Goal: Task Accomplishment & Management: Use online tool/utility

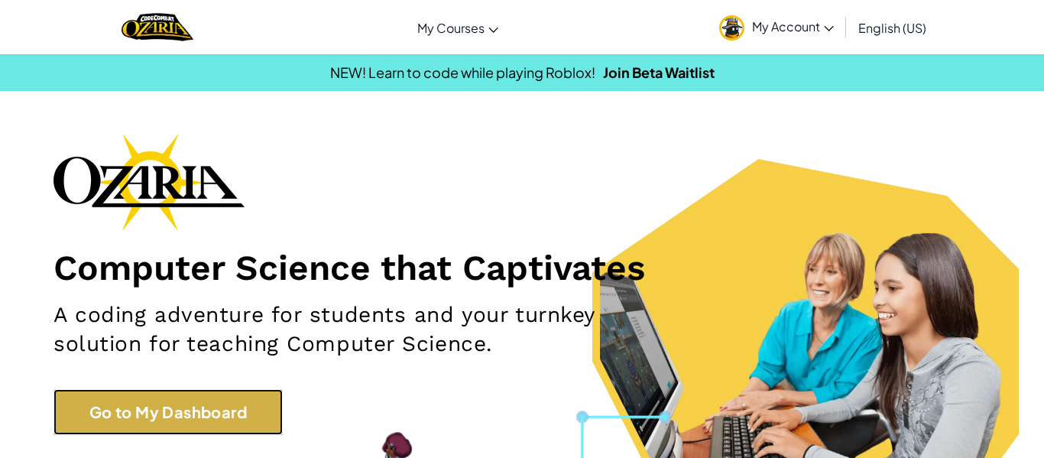
click at [209, 418] on link "Go to My Dashboard" at bounding box center [168, 412] width 229 height 46
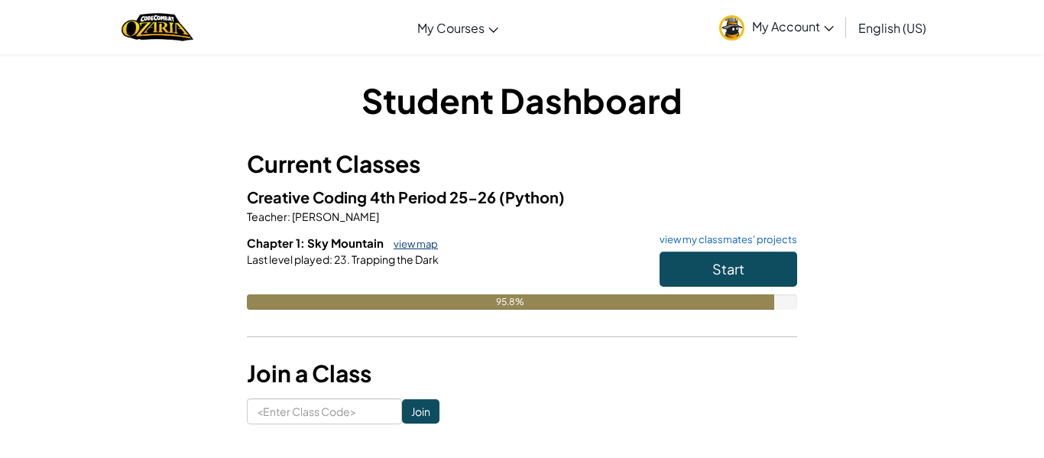
click at [407, 243] on link "view map" at bounding box center [412, 244] width 52 height 12
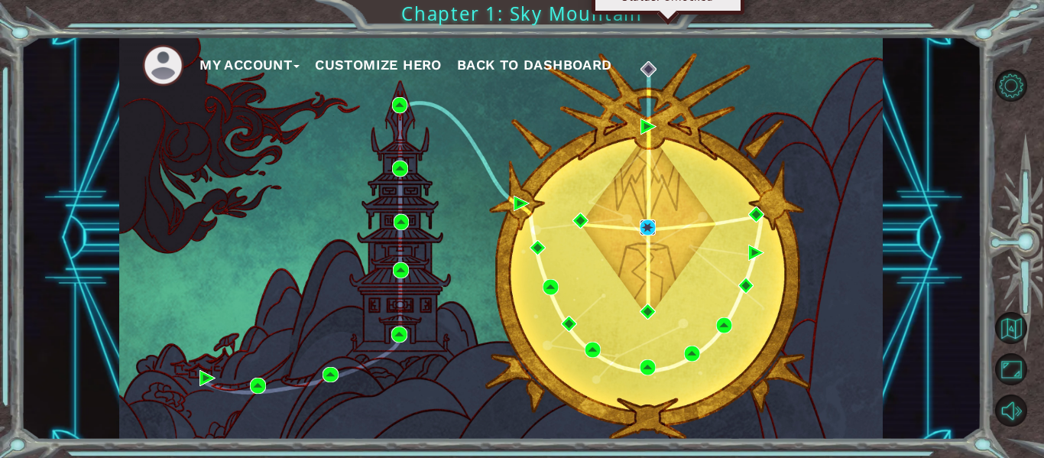
click at [645, 232] on img at bounding box center [648, 227] width 16 height 16
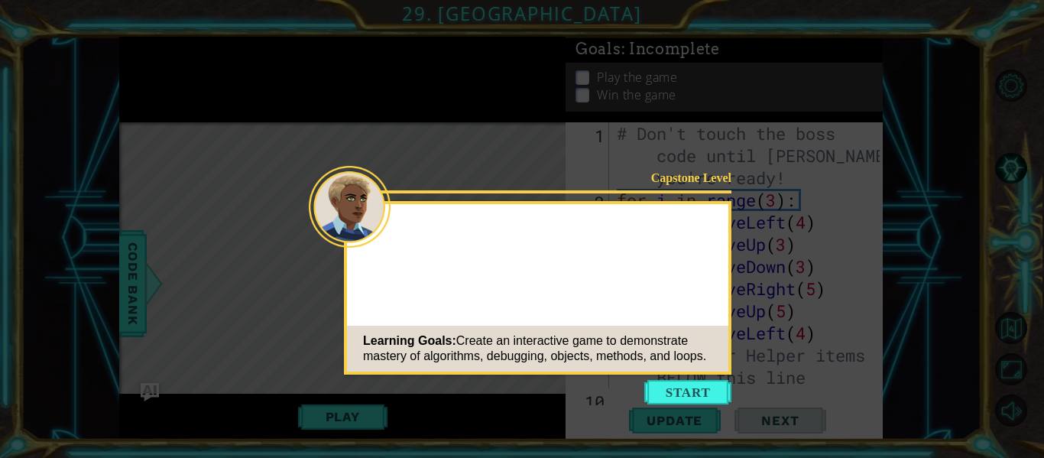
scroll to position [820, 0]
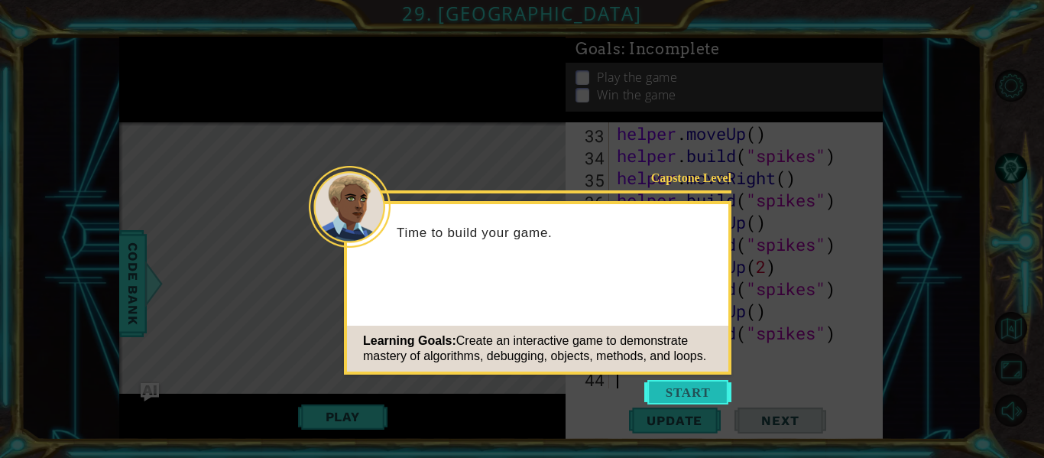
click at [670, 396] on button "Start" at bounding box center [687, 392] width 87 height 24
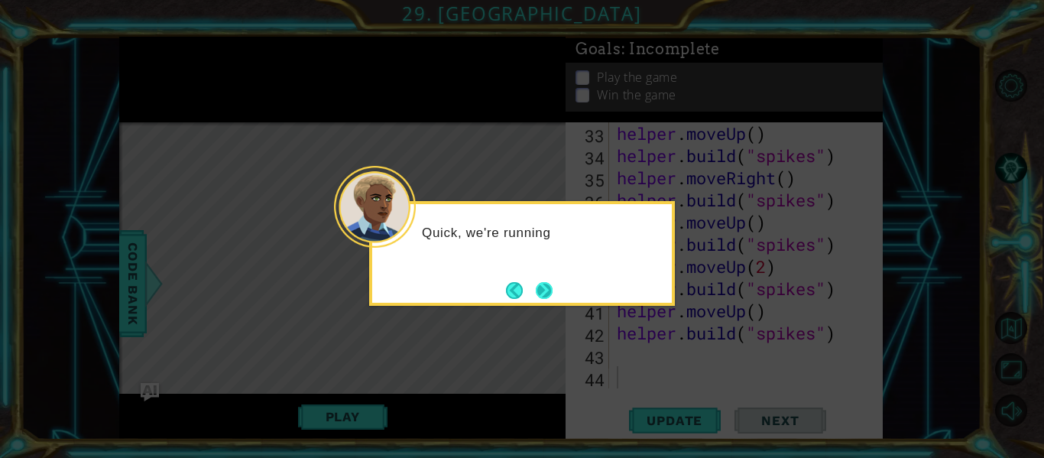
click at [538, 291] on button "Next" at bounding box center [544, 290] width 17 height 17
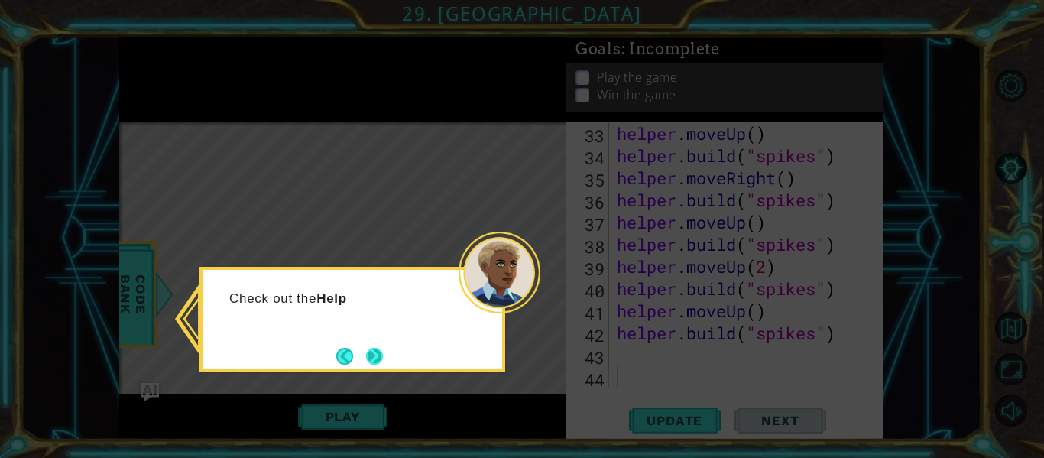
click at [378, 348] on button "Next" at bounding box center [374, 356] width 17 height 17
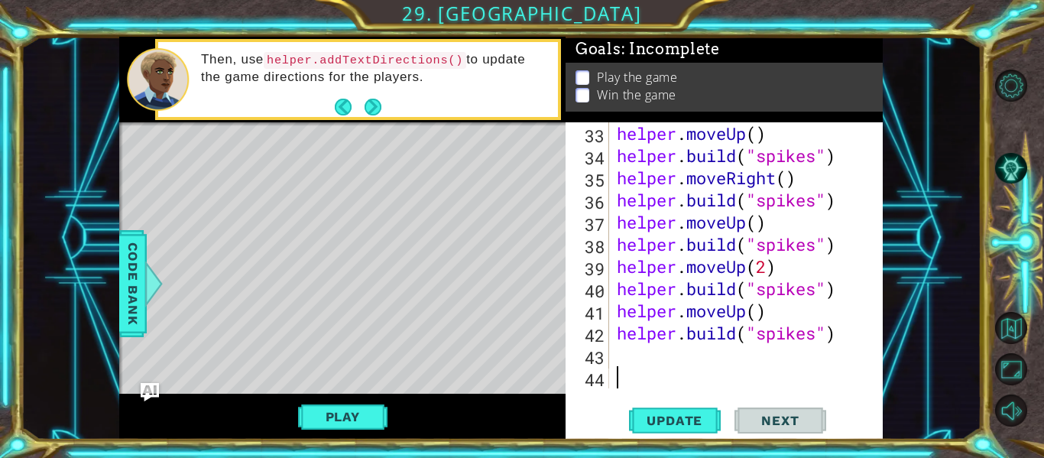
click at [612, 346] on div "33 34 35 36 37 38 39 40 41 42 43 44 helper . moveUp ( ) helper . build ( "spike…" at bounding box center [723, 255] width 314 height 266
click at [616, 350] on div "helper . moveUp ( ) helper . build ( "spikes" ) helper . moveRight ( ) helper .…" at bounding box center [751, 277] width 274 height 310
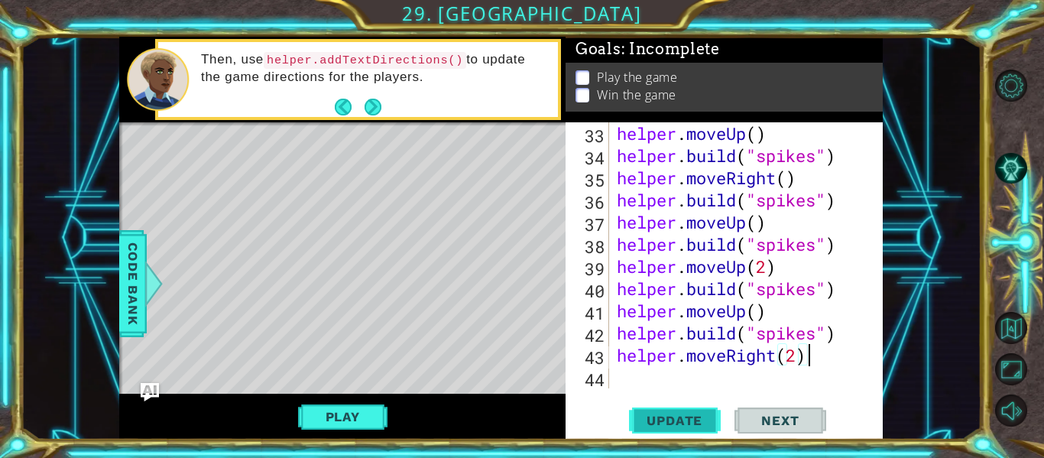
type textarea "helper.moveRight(2)"
click at [649, 424] on span "Update" at bounding box center [674, 420] width 86 height 15
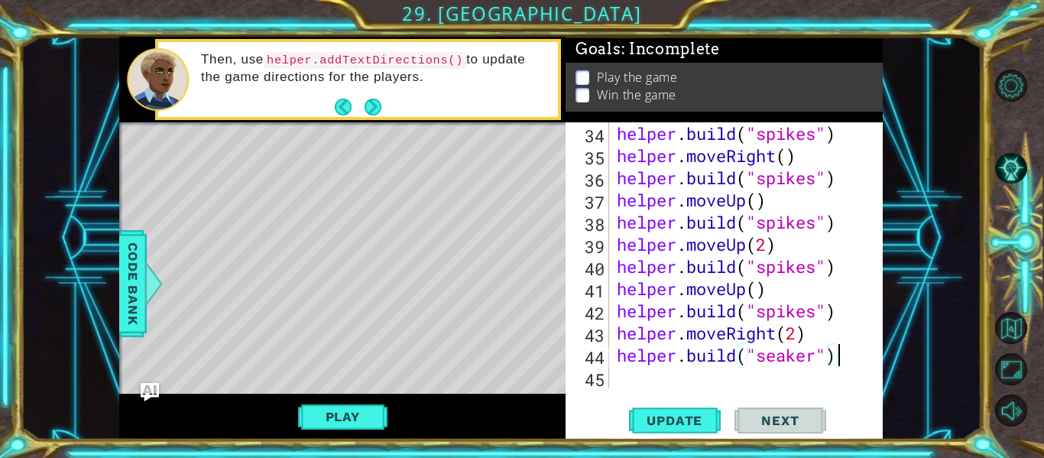
click at [784, 357] on div "helper . build ( "spikes" ) helper . moveRight ( ) helper . build ( "spikes" ) …" at bounding box center [751, 277] width 274 height 310
click at [696, 422] on span "Update" at bounding box center [674, 420] width 86 height 15
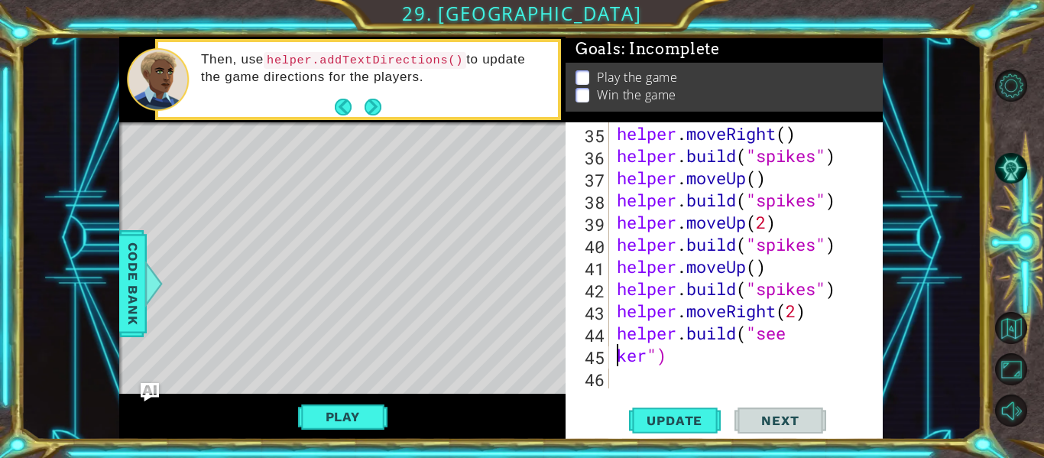
type textarea "[DOMAIN_NAME]("seeker")"
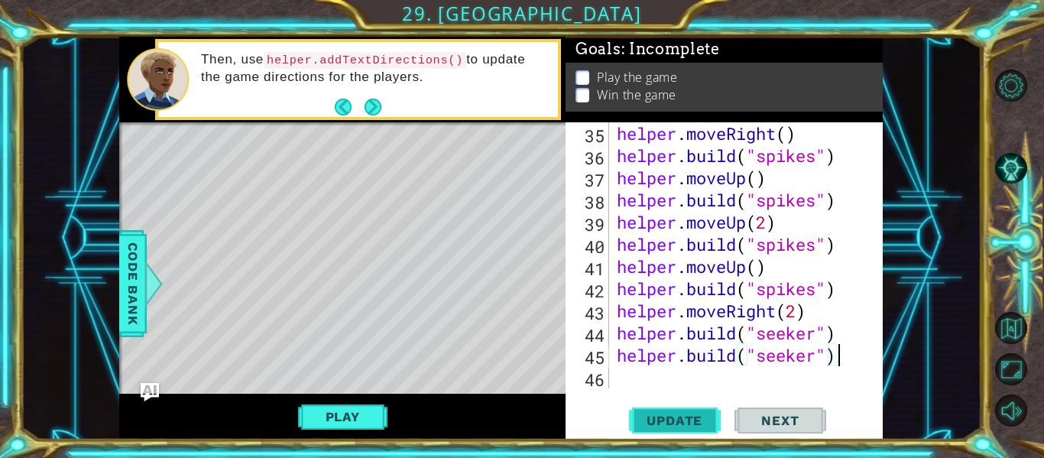
type textarea "[DOMAIN_NAME]("seeker")"
click at [677, 415] on span "Update" at bounding box center [674, 420] width 86 height 15
click at [618, 356] on div "helper . moveRight ( ) helper . build ( "spikes" ) helper . moveUp ( ) helper .…" at bounding box center [751, 277] width 274 height 310
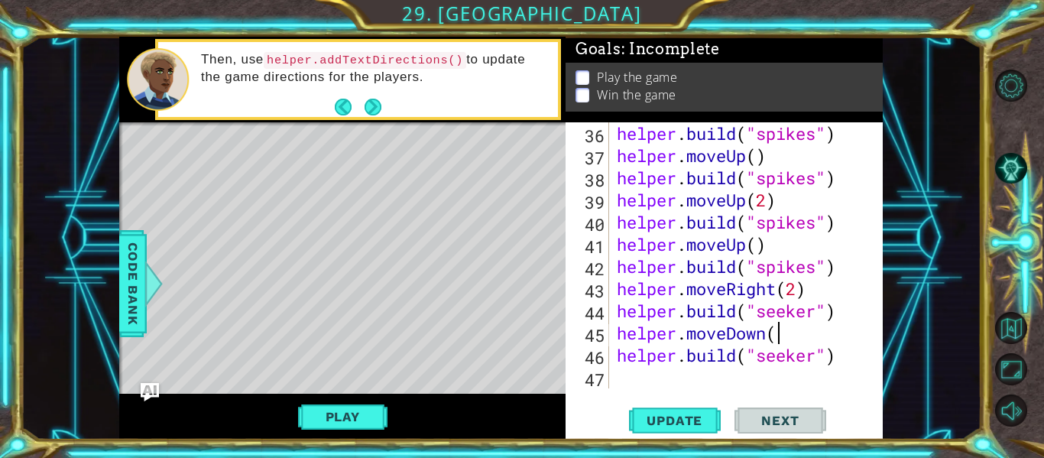
scroll to position [0, 7]
click at [670, 419] on span "Update" at bounding box center [674, 420] width 86 height 15
click at [851, 356] on div "helper . build ( "spikes" ) helper . moveUp ( ) helper . build ( "spikes" ) hel…" at bounding box center [751, 277] width 274 height 310
type textarea "[DOMAIN_NAME]("seeker")"
click at [625, 374] on div "helper . build ( "spikes" ) helper . moveUp ( ) helper . build ( "spikes" ) hel…" at bounding box center [751, 277] width 274 height 310
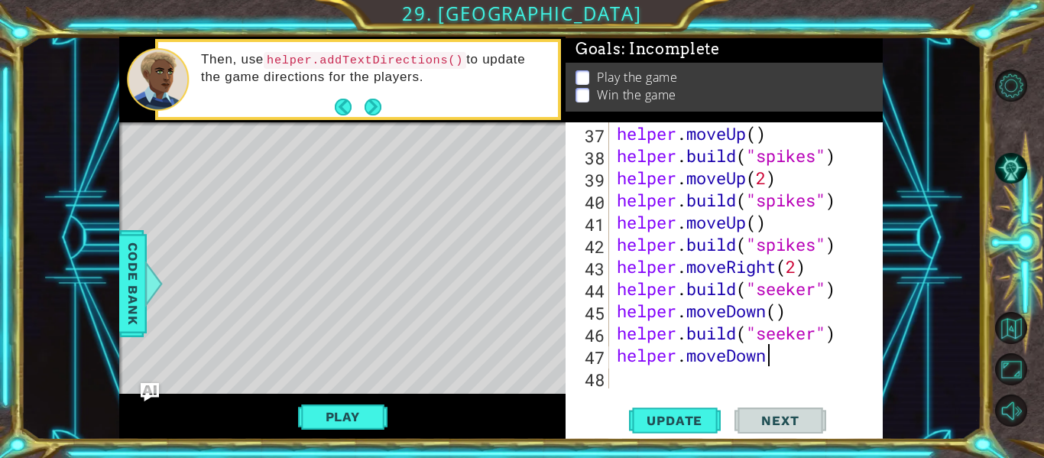
type textarea "helper.moveDown()"
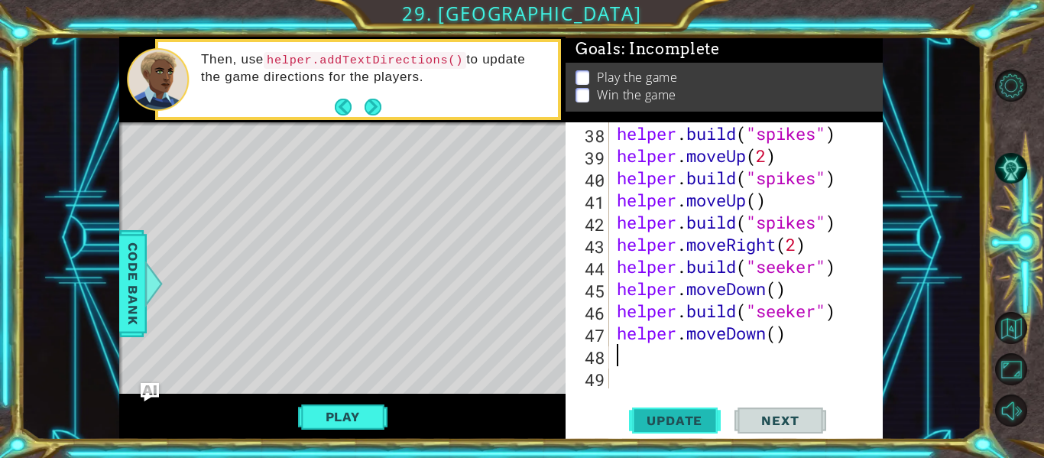
click at [659, 420] on span "Update" at bounding box center [674, 420] width 86 height 15
type textarea "helper"
type textarea "[DOMAIN_NAME]("seeker")"
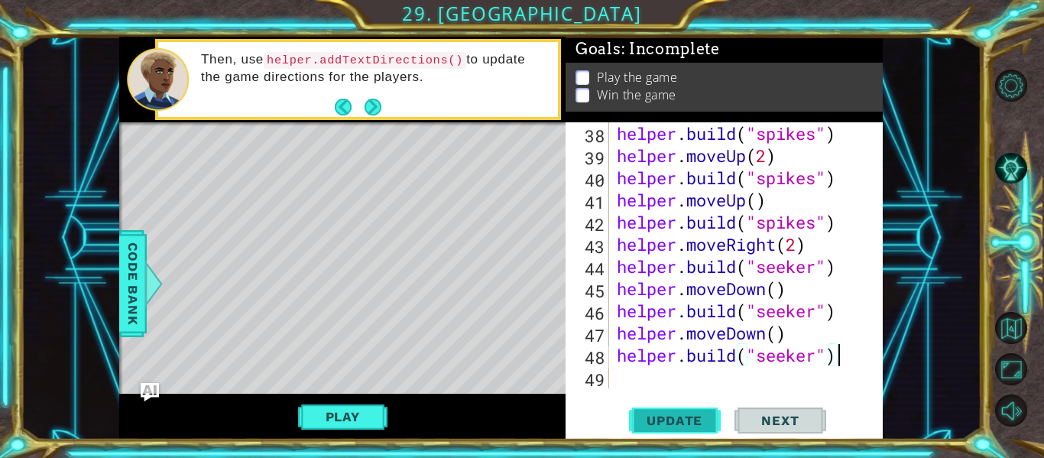
click at [683, 422] on span "Update" at bounding box center [674, 420] width 86 height 15
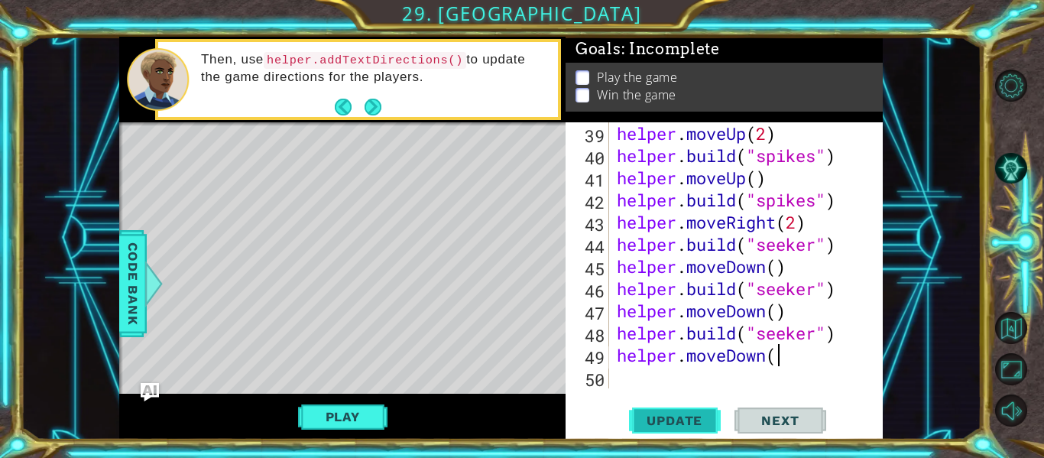
scroll to position [0, 7]
type textarea "helper.moveDown()"
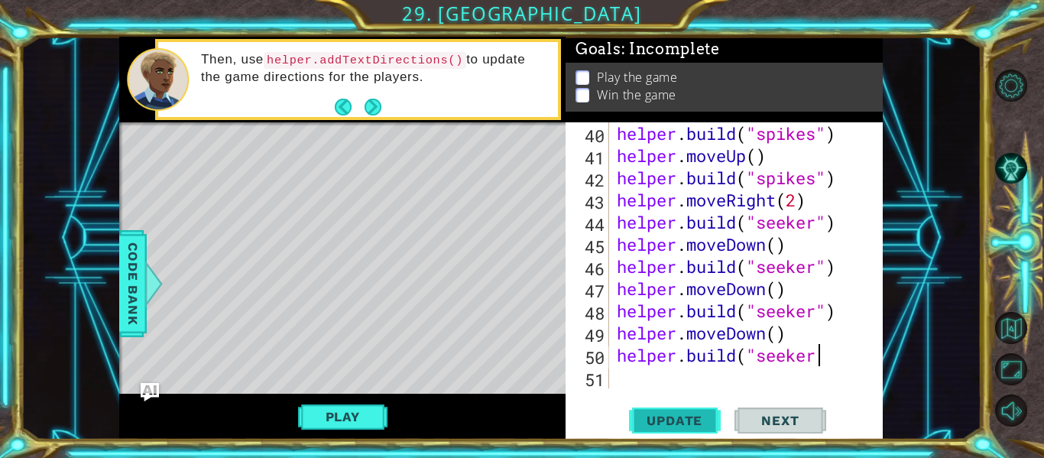
scroll to position [0, 9]
type textarea "[DOMAIN_NAME]("seeker")"
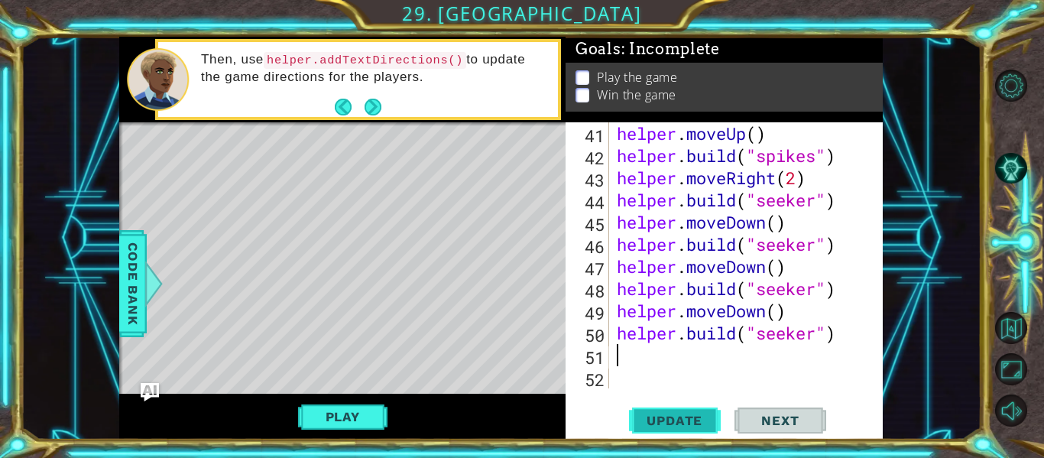
scroll to position [998, 0]
click at [677, 411] on button "Update" at bounding box center [675, 420] width 92 height 31
type textarea "helper.moveDown()"
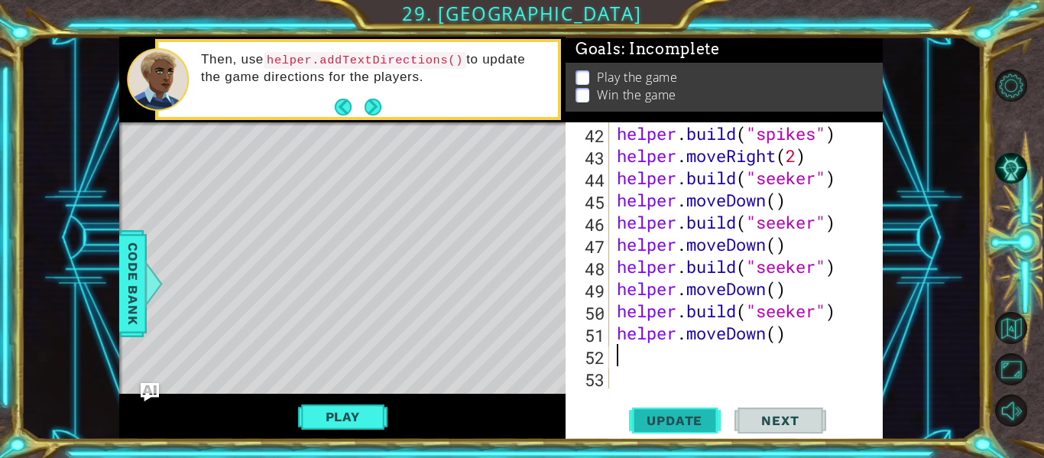
click at [690, 410] on button "Update" at bounding box center [675, 420] width 92 height 31
click at [681, 420] on span "Update" at bounding box center [674, 420] width 86 height 15
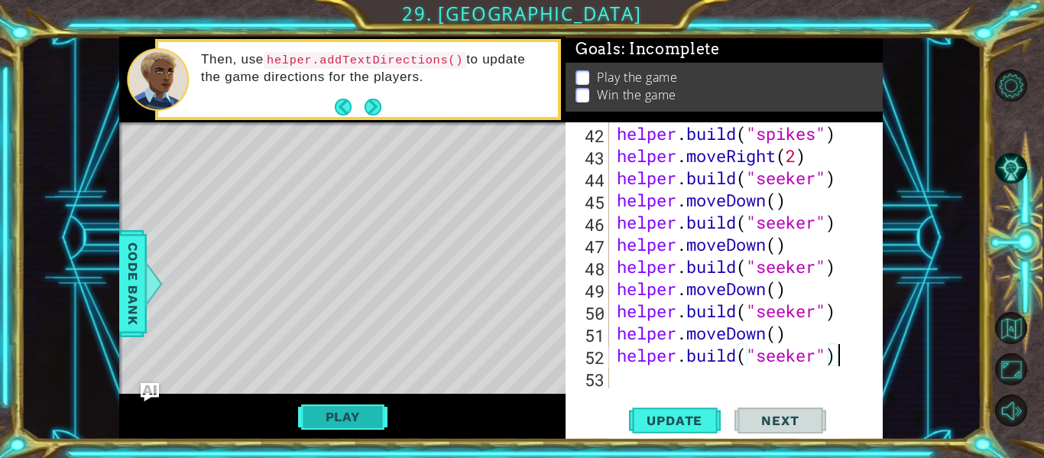
click at [356, 423] on button "Play" at bounding box center [342, 416] width 89 height 29
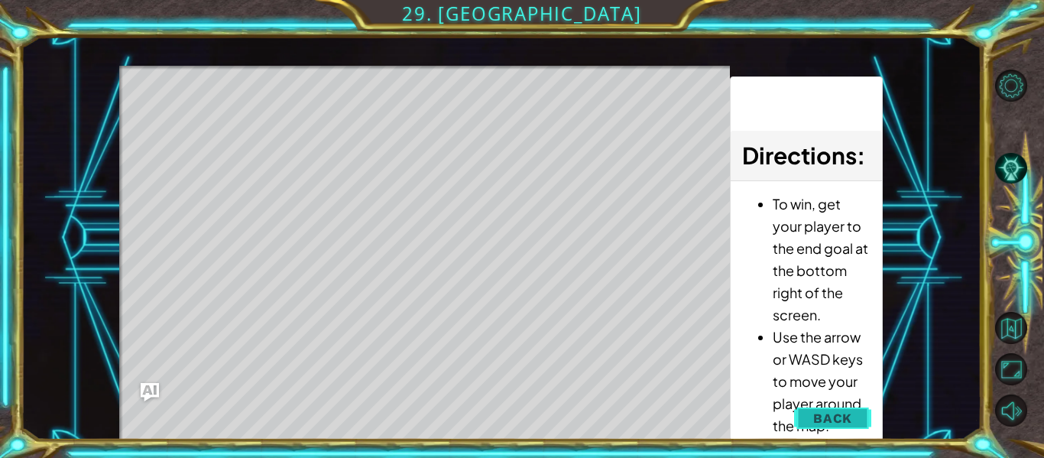
click at [828, 420] on span "Back" at bounding box center [832, 418] width 39 height 15
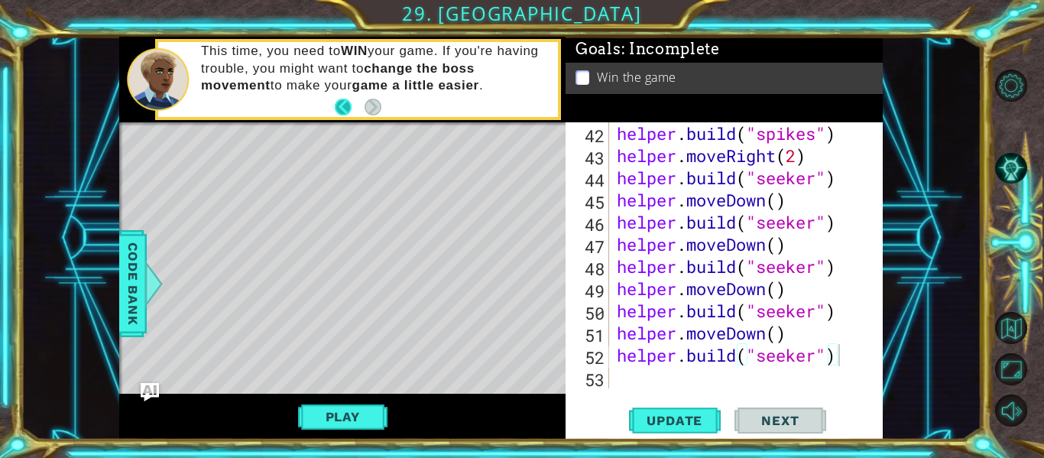
click at [340, 102] on button "Back" at bounding box center [350, 107] width 30 height 17
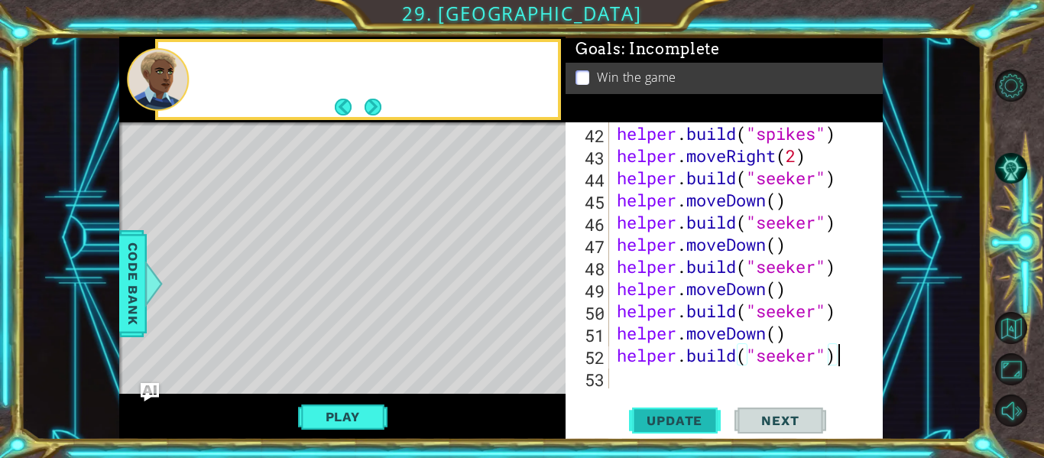
click at [669, 424] on span "Update" at bounding box center [674, 420] width 86 height 15
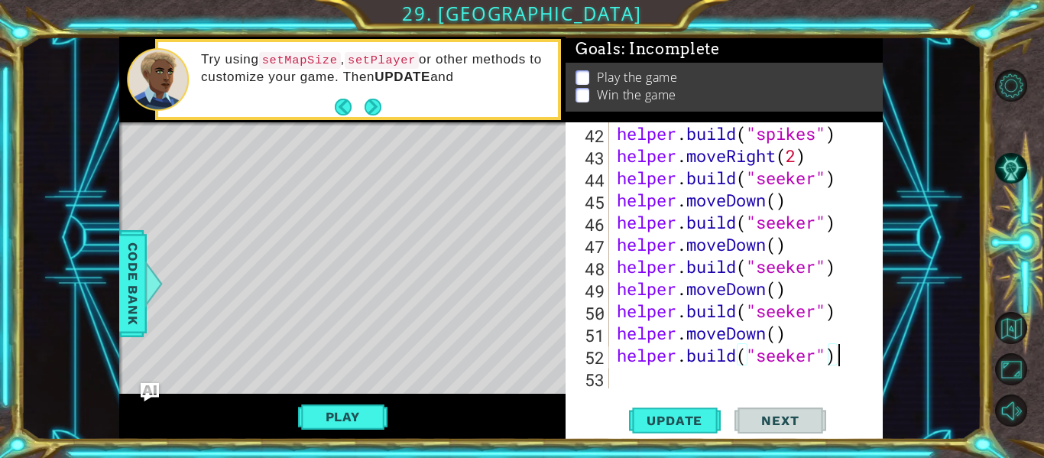
click at [841, 221] on div "helper . build ( "spikes" ) helper . moveRight ( 2 ) helper . build ( "seeker" …" at bounding box center [751, 277] width 274 height 310
type textarea "h"
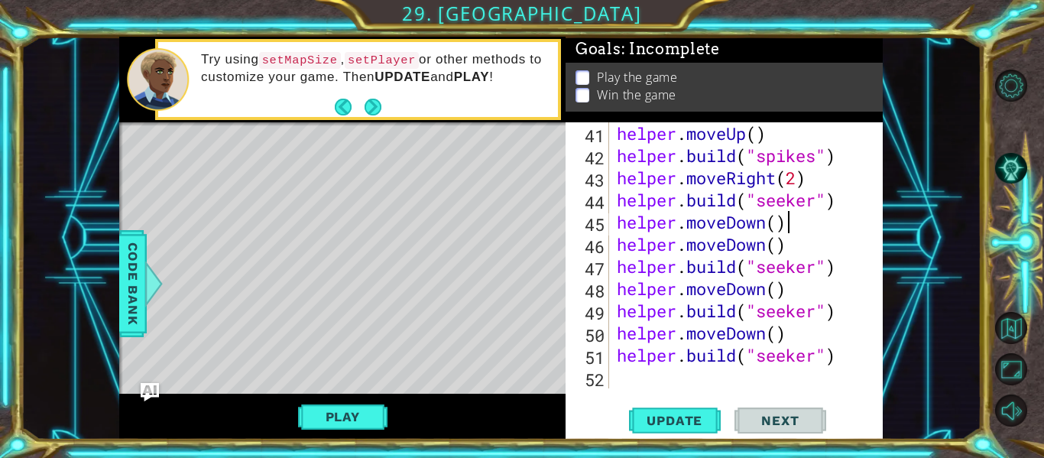
scroll to position [998, 0]
type textarea "h"
type textarea "[DOMAIN_NAME]("seeker")"
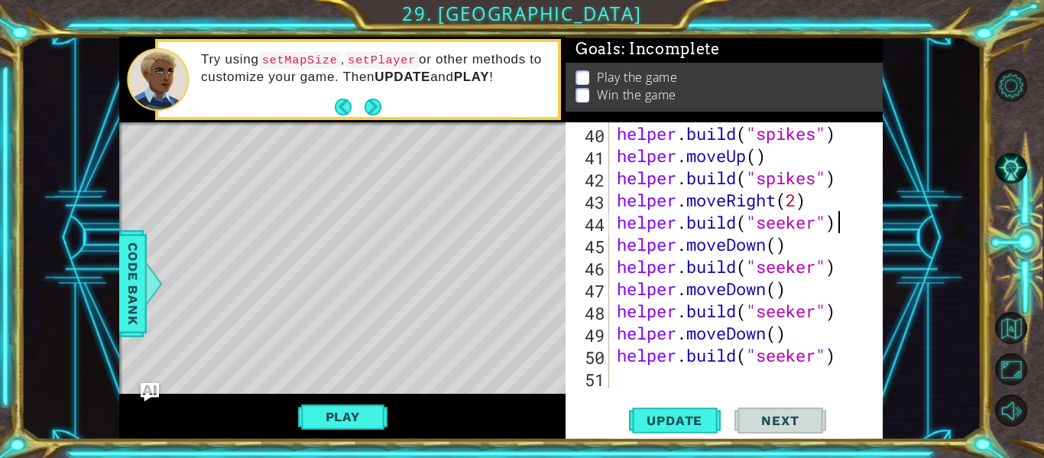
scroll to position [976, 0]
click at [651, 417] on span "Update" at bounding box center [674, 420] width 86 height 15
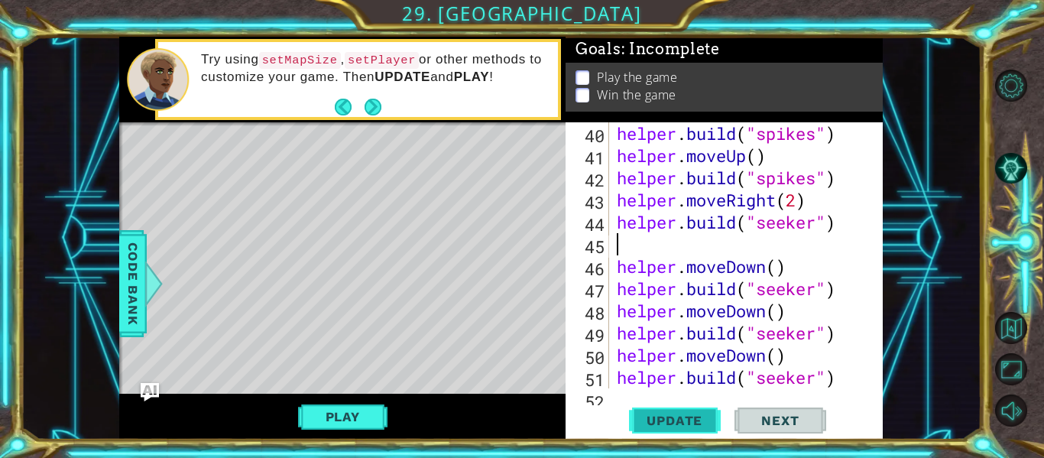
click at [658, 425] on span "Update" at bounding box center [674, 420] width 86 height 15
type textarea "[DOMAIN_NAME]("seeker")"
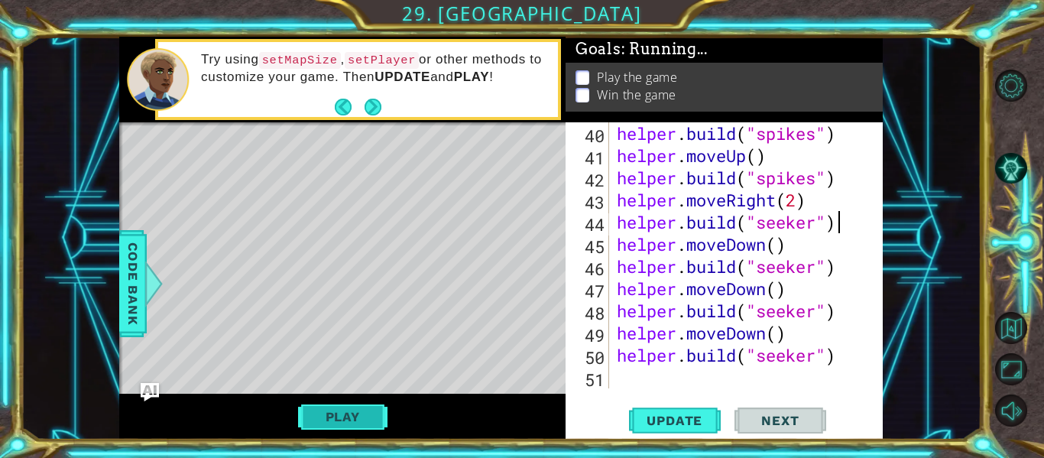
click at [349, 416] on button "Play" at bounding box center [342, 416] width 89 height 29
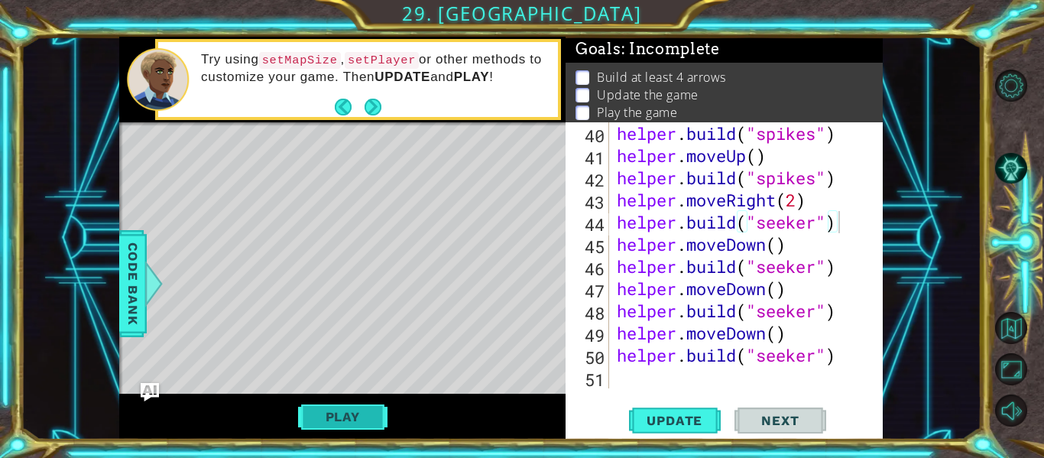
click at [323, 426] on button "Play" at bounding box center [342, 416] width 89 height 29
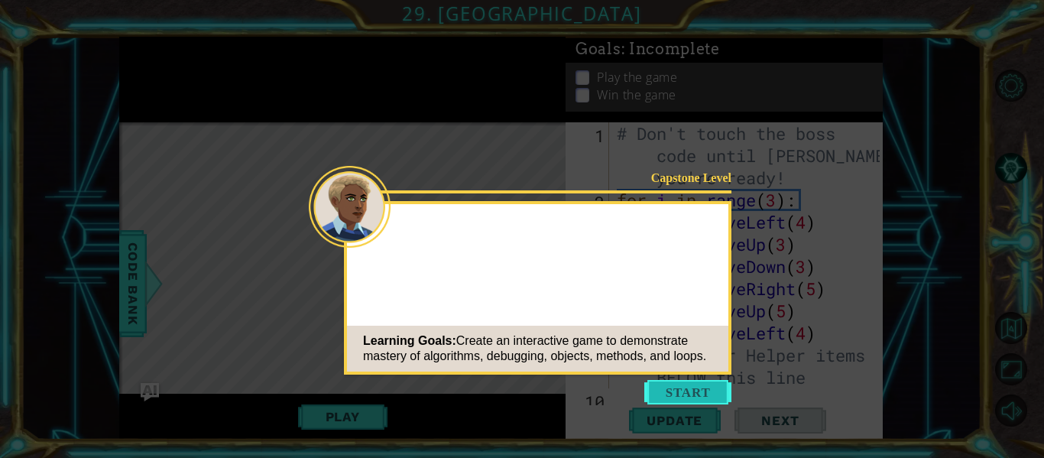
click at [666, 399] on button "Start" at bounding box center [687, 392] width 87 height 24
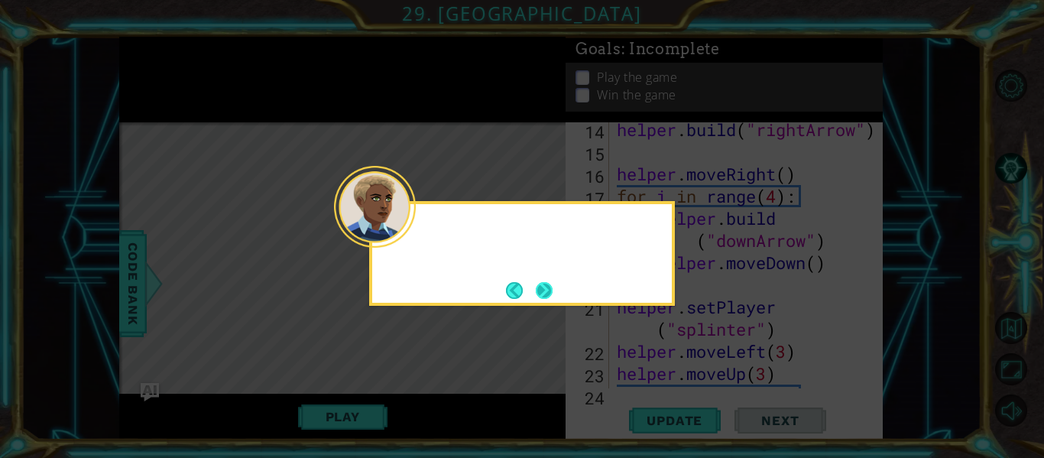
click at [536, 293] on button "Next" at bounding box center [544, 290] width 17 height 17
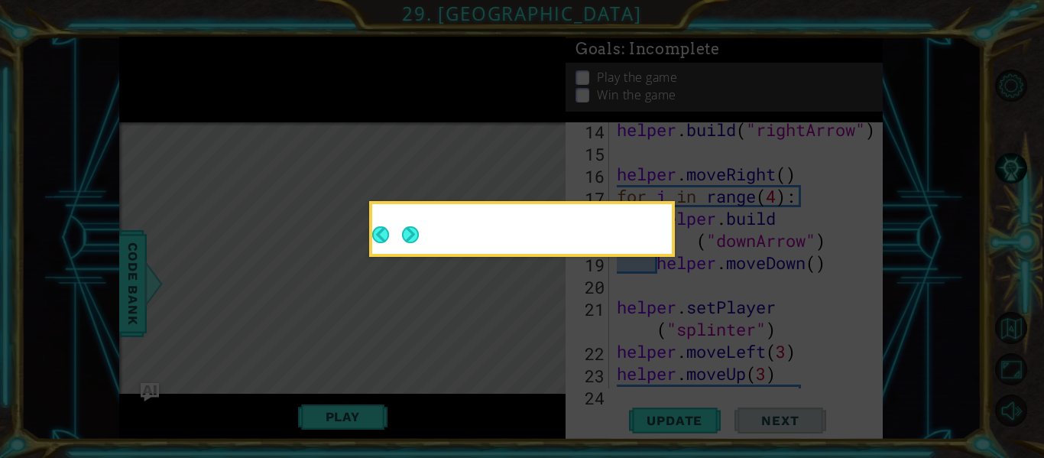
scroll to position [359, 0]
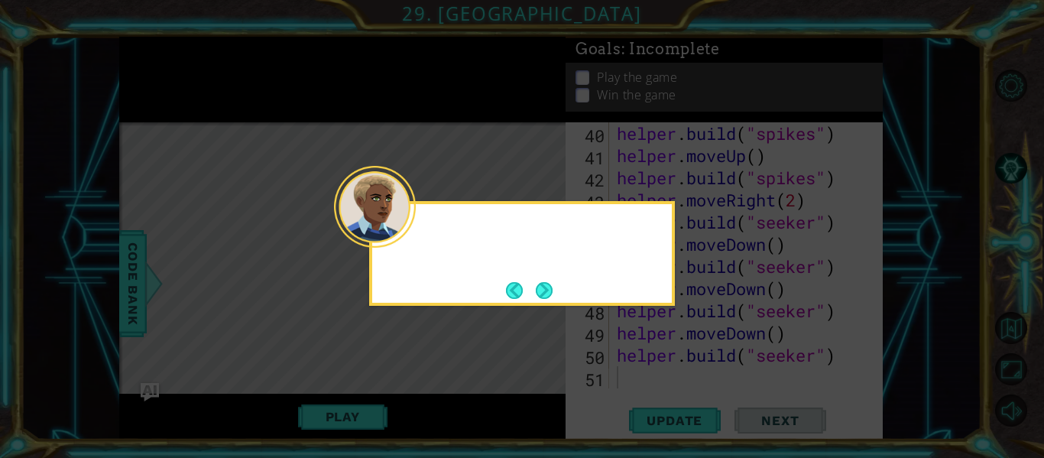
click at [417, 229] on div at bounding box center [522, 232] width 300 height 44
click at [540, 287] on button "Next" at bounding box center [544, 290] width 17 height 17
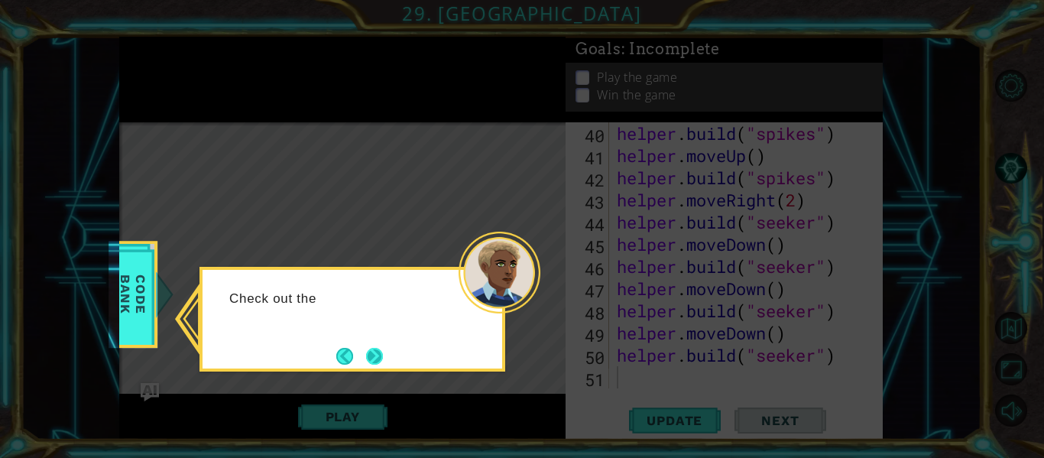
click at [376, 359] on button "Next" at bounding box center [374, 356] width 17 height 17
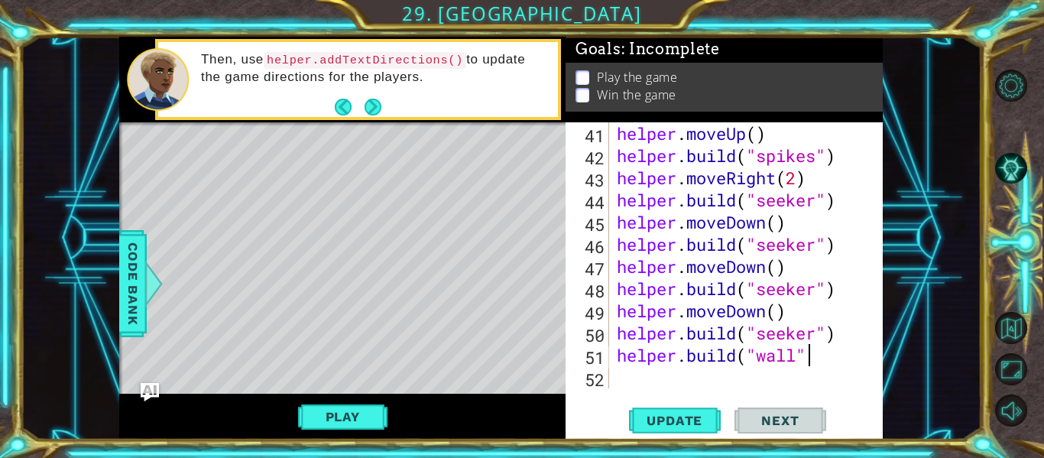
scroll to position [0, 8]
type textarea "helper.build("wall")"
click at [653, 424] on span "Update" at bounding box center [674, 420] width 86 height 15
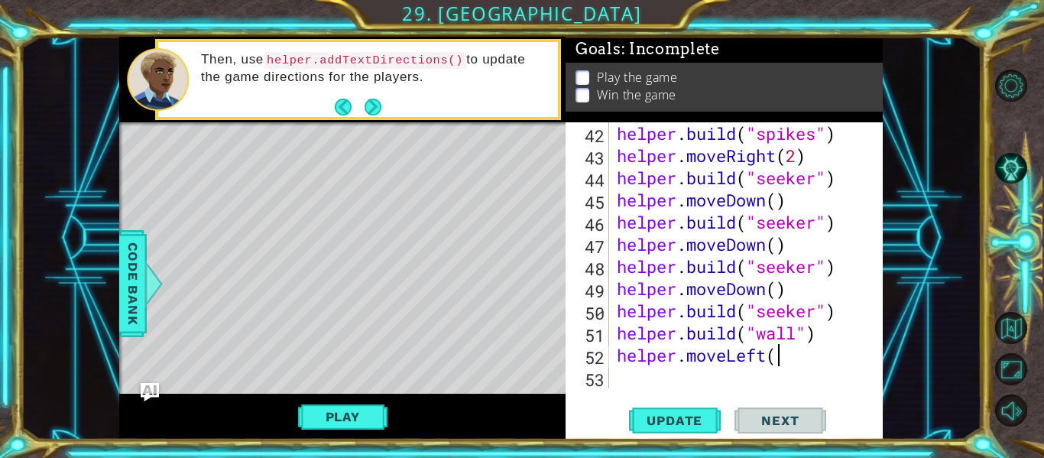
scroll to position [0, 7]
type textarea "helper.moveLeft()"
click at [653, 425] on span "Update" at bounding box center [674, 420] width 86 height 15
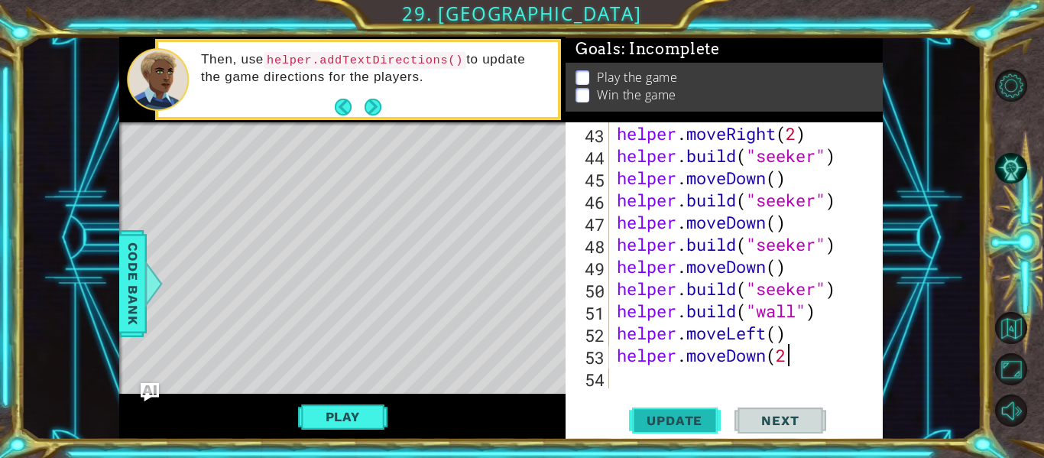
scroll to position [0, 8]
type textarea "helper.moveDown(2)"
click at [662, 424] on span "Update" at bounding box center [674, 420] width 86 height 15
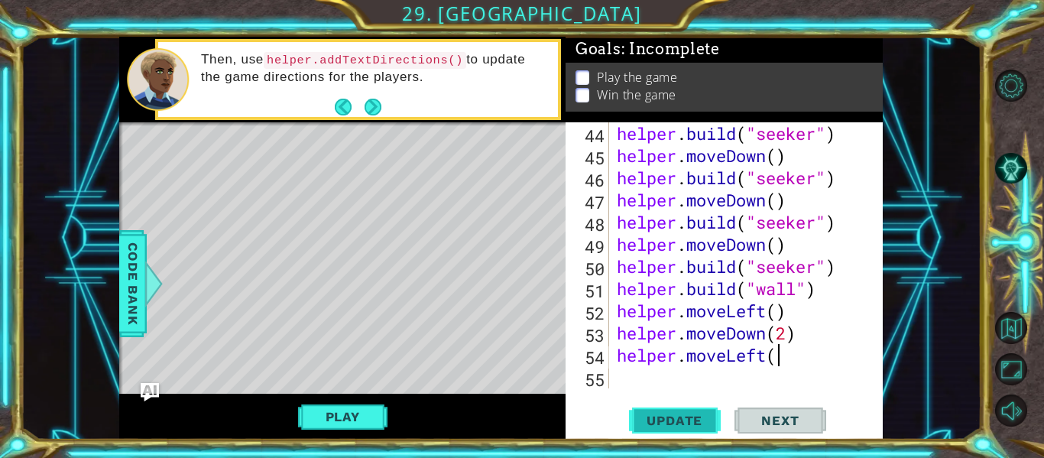
scroll to position [0, 7]
type textarea "helper.moveLeft()"
click at [681, 424] on span "Update" at bounding box center [674, 420] width 86 height 15
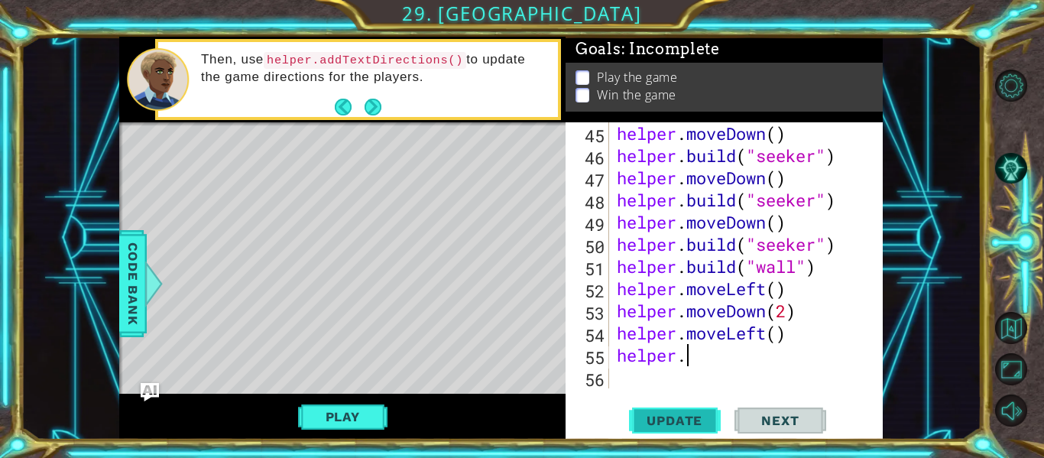
scroll to position [0, 0]
type textarea "h"
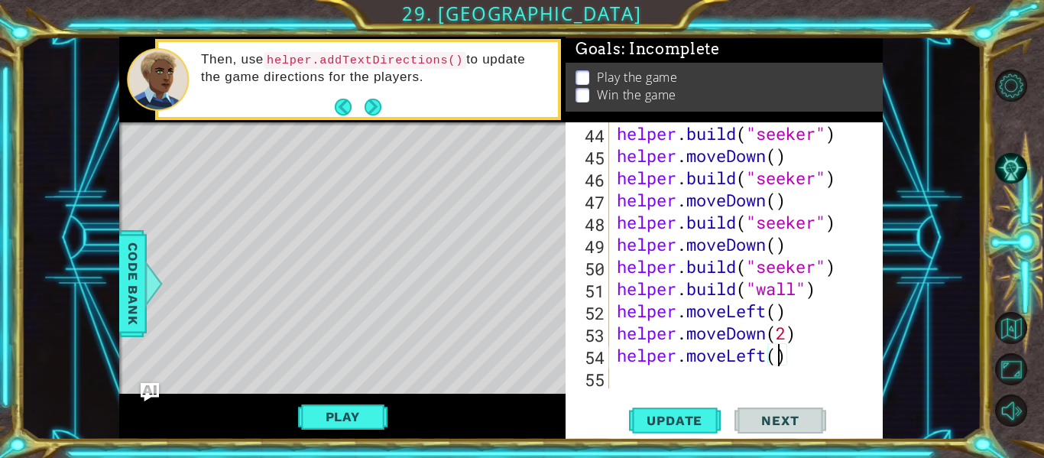
scroll to position [0, 8]
click at [688, 419] on span "Update" at bounding box center [674, 420] width 86 height 15
type textarea "helper.moveLeft(5)"
click at [680, 424] on span "Update" at bounding box center [674, 420] width 86 height 15
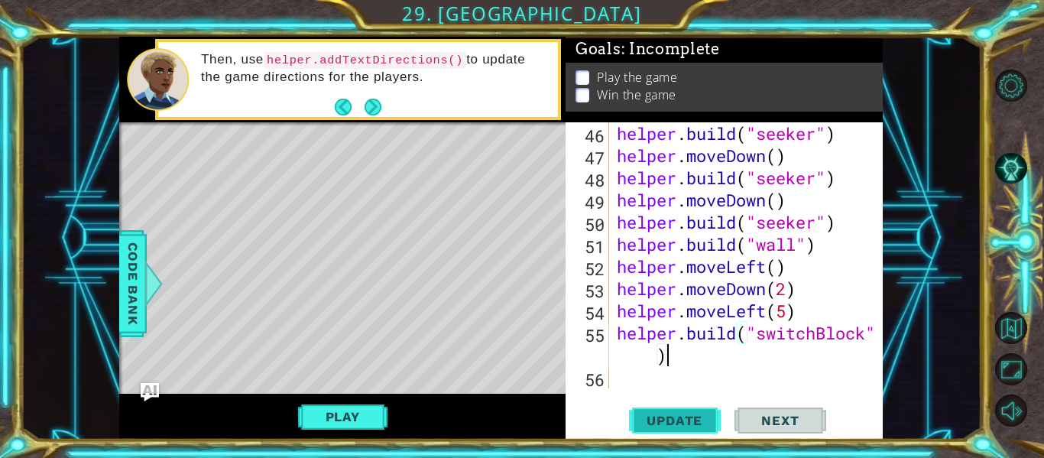
scroll to position [1109, 0]
type textarea "helper.build("switchBlock")"
click at [662, 430] on button "Update" at bounding box center [675, 420] width 92 height 31
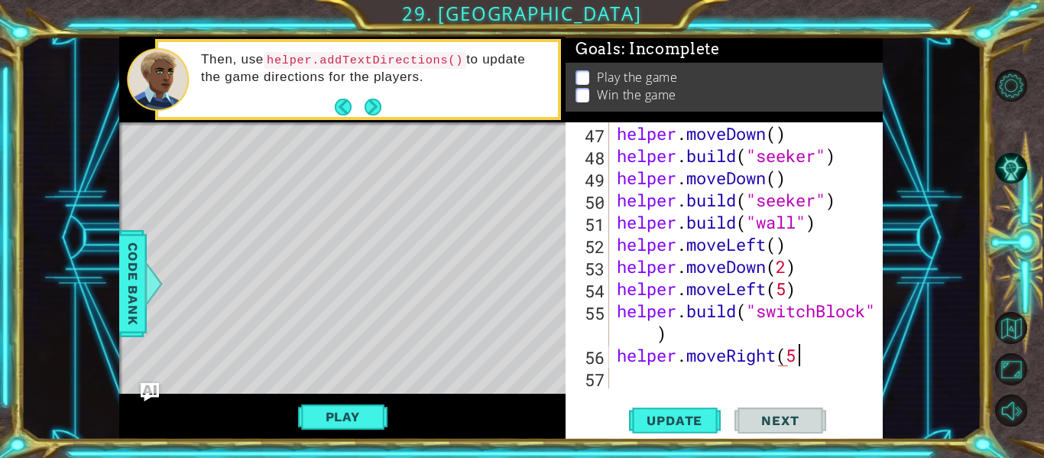
scroll to position [0, 8]
type textarea "helper.moveRight(5)"
click at [651, 418] on span "Update" at bounding box center [674, 420] width 86 height 15
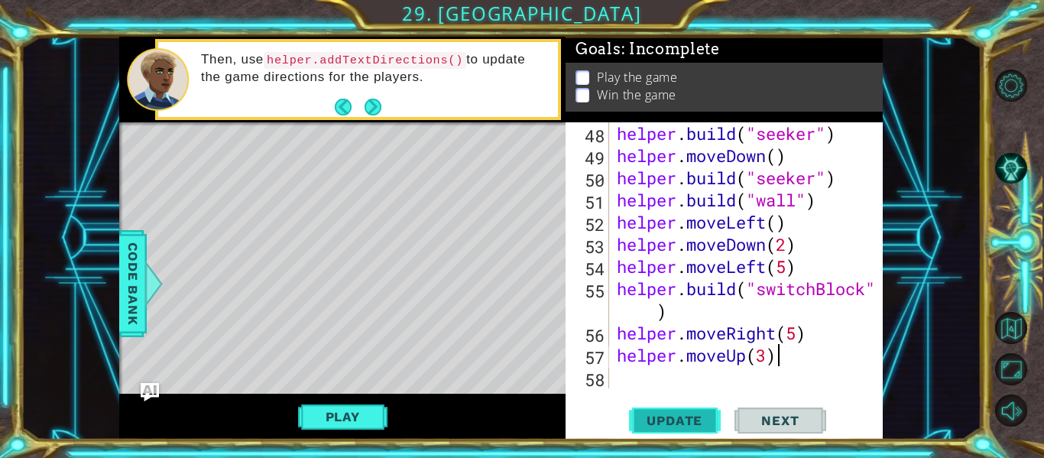
scroll to position [0, 7]
type textarea "helper.moveUp(3)"
click at [652, 411] on button "Update" at bounding box center [675, 420] width 92 height 31
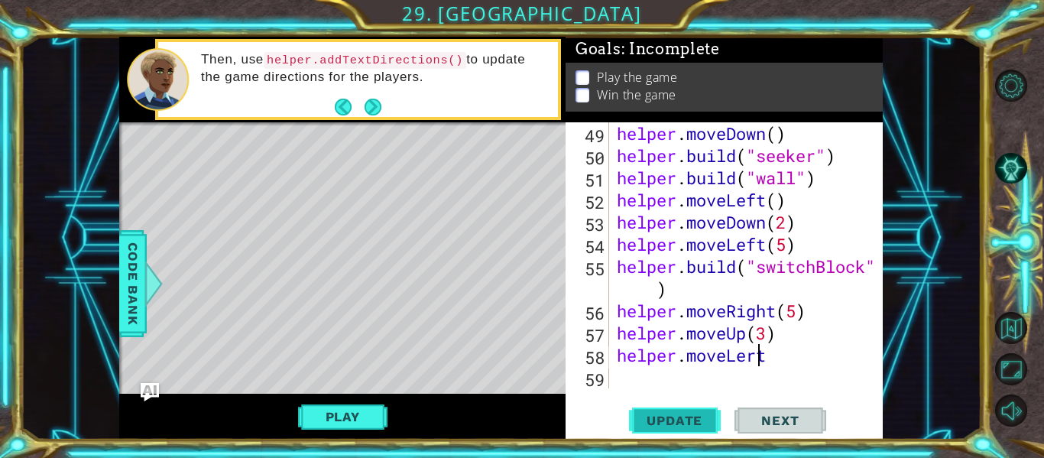
scroll to position [0, 6]
type textarea "helper.moveLeft()"
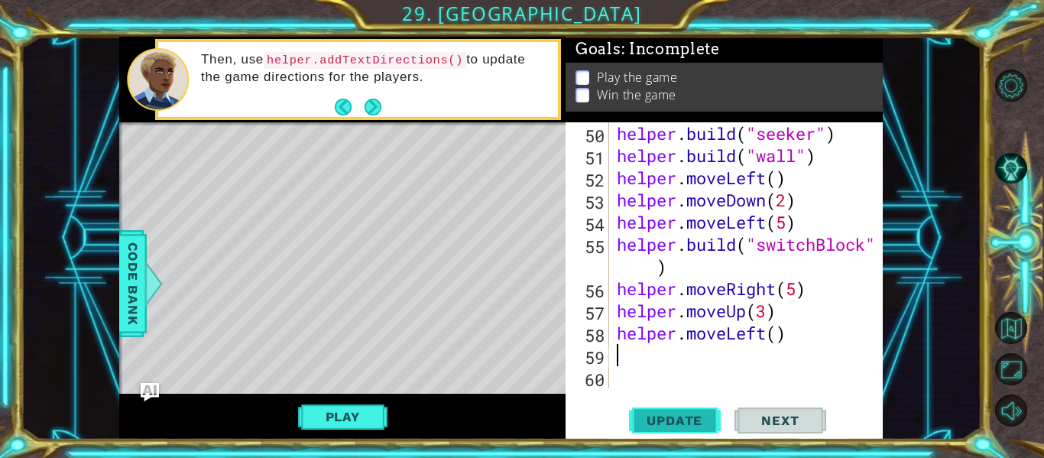
click at [668, 430] on button "Update" at bounding box center [675, 420] width 92 height 31
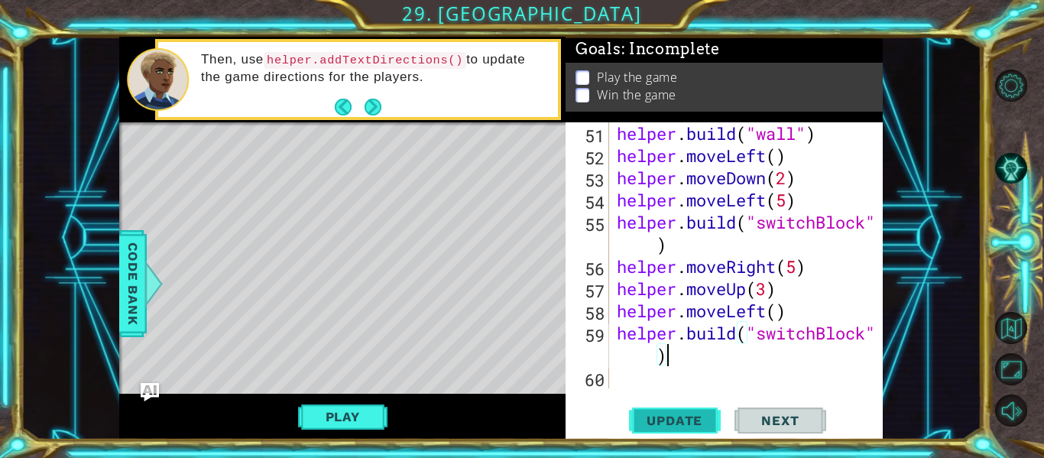
scroll to position [1219, 0]
click at [679, 425] on span "Update" at bounding box center [674, 420] width 86 height 15
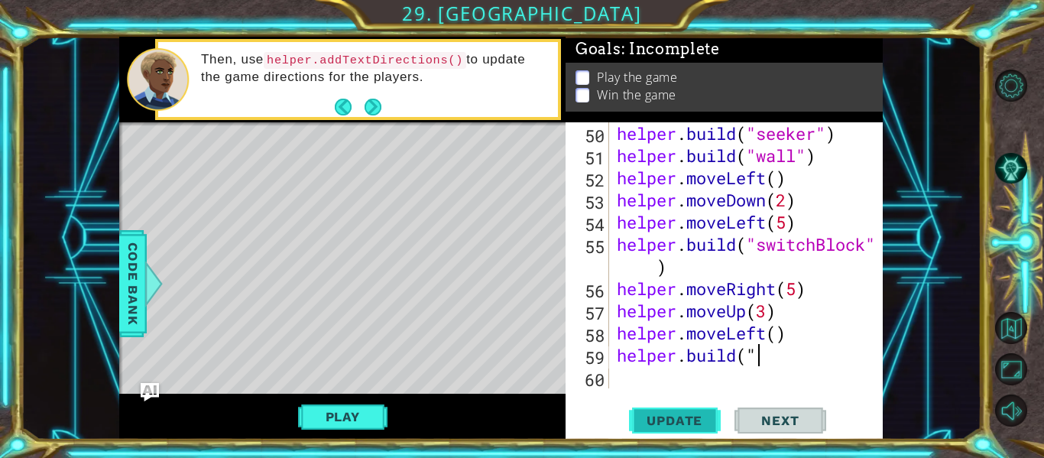
scroll to position [0, 5]
click at [125, 285] on span "Code Bank" at bounding box center [133, 283] width 24 height 93
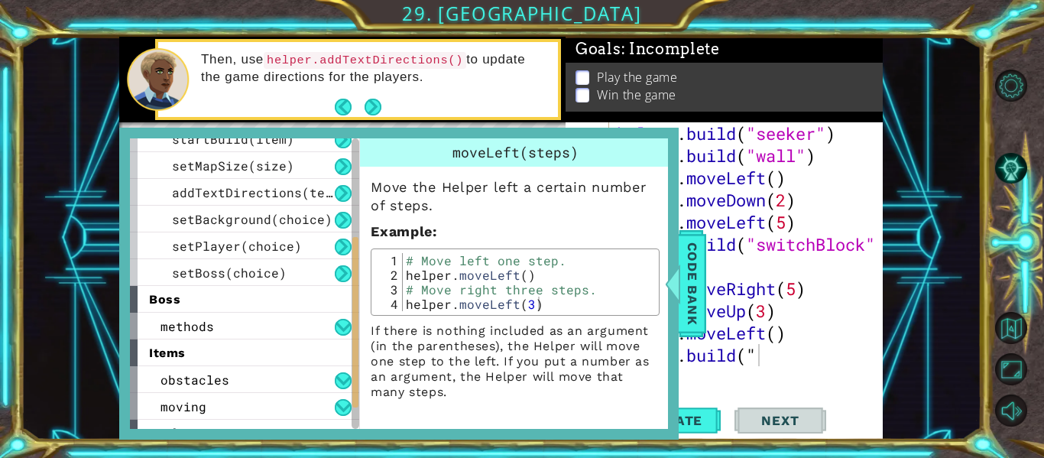
scroll to position [245, 0]
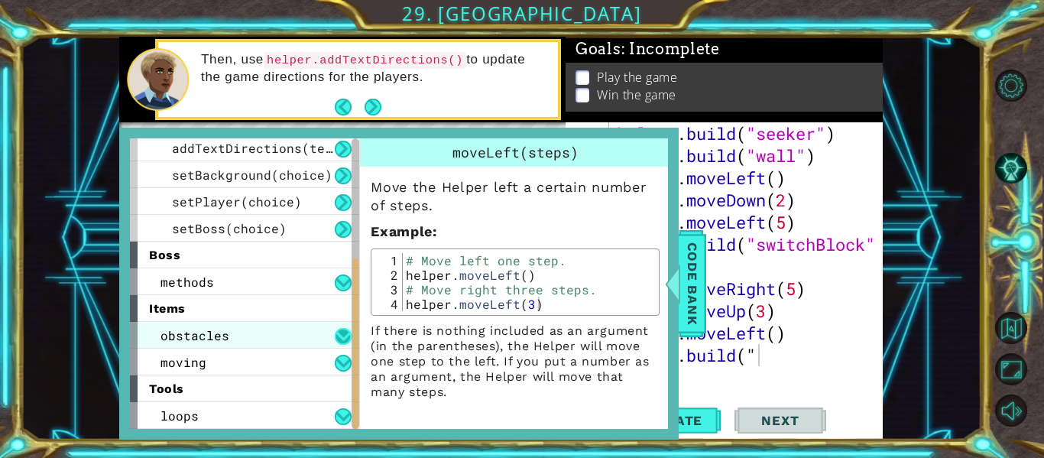
click at [336, 328] on button at bounding box center [343, 336] width 17 height 17
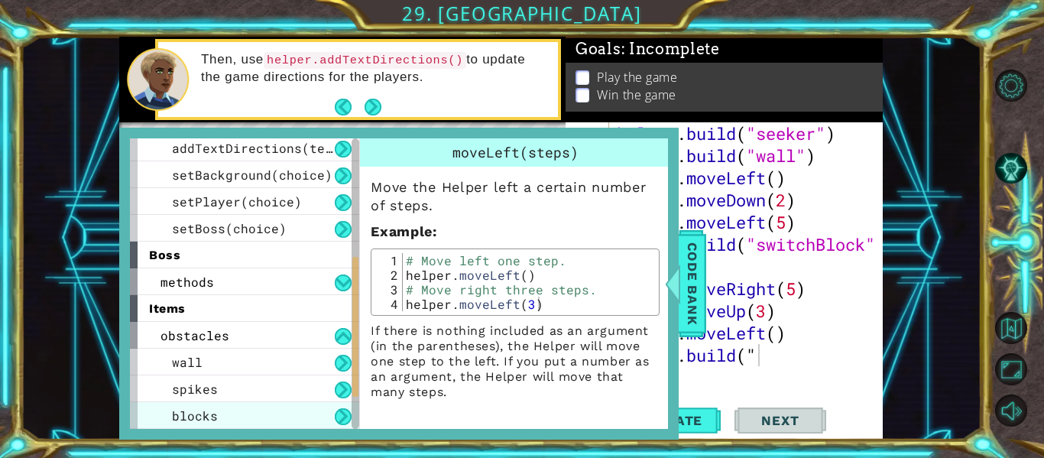
click at [270, 409] on div "blocks" at bounding box center [244, 415] width 229 height 27
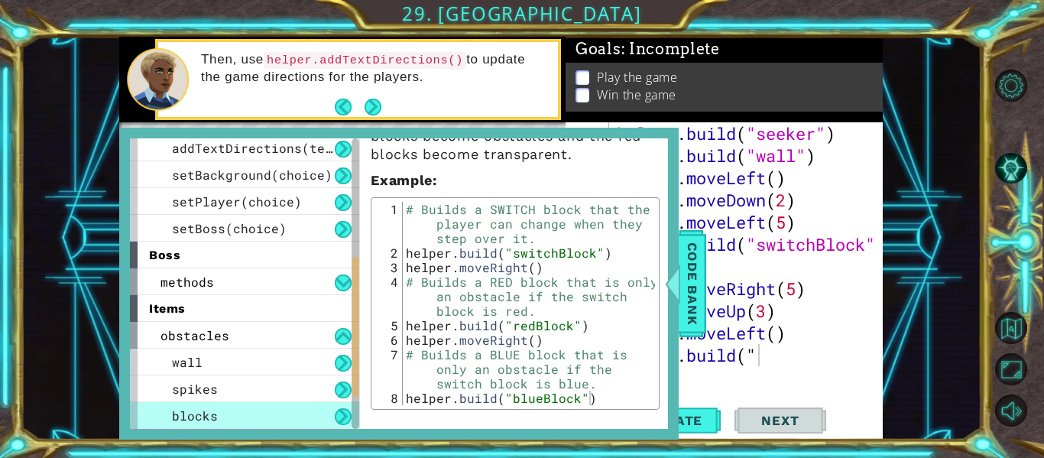
scroll to position [216, 0]
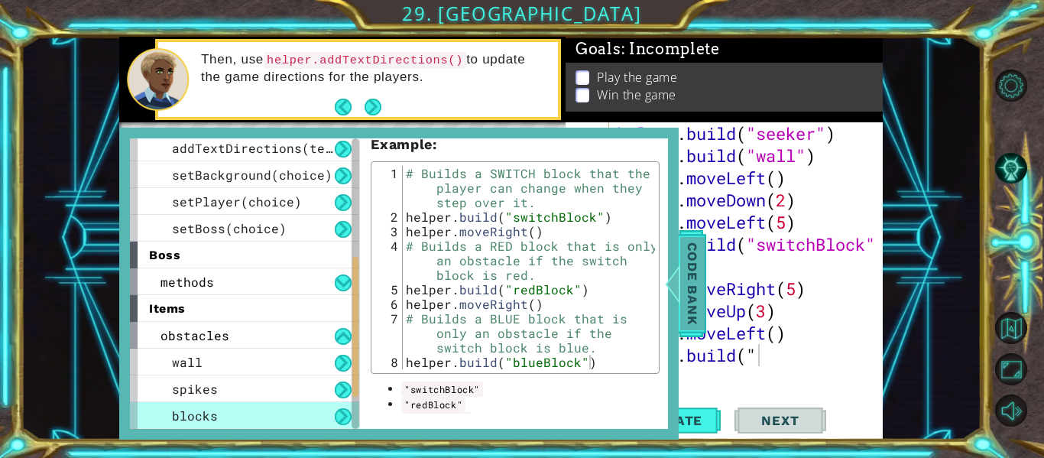
click at [690, 274] on span "Code Bank" at bounding box center [692, 283] width 24 height 93
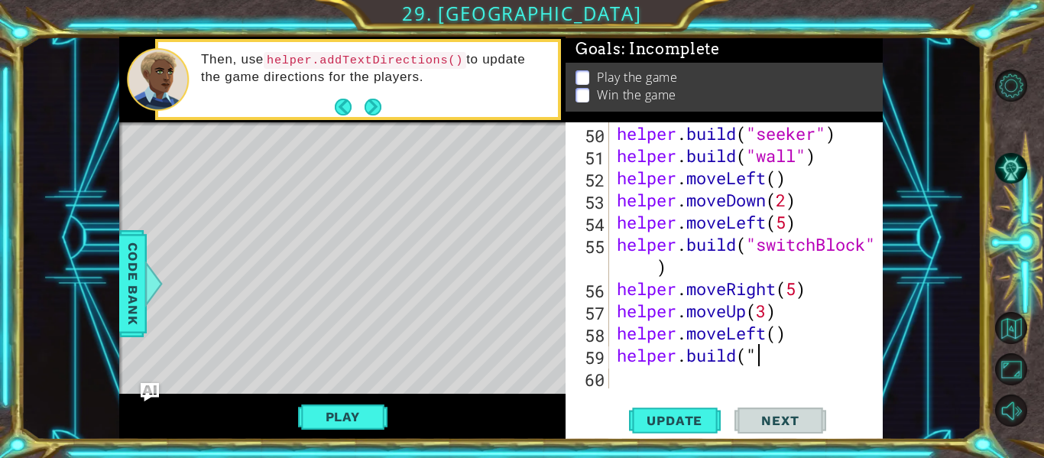
click at [765, 356] on div "helper . build ( "seeker" ) helper . build ( "wall" ) helper . moveLeft ( ) hel…" at bounding box center [751, 277] width 274 height 310
click at [658, 426] on span "Update" at bounding box center [674, 420] width 86 height 15
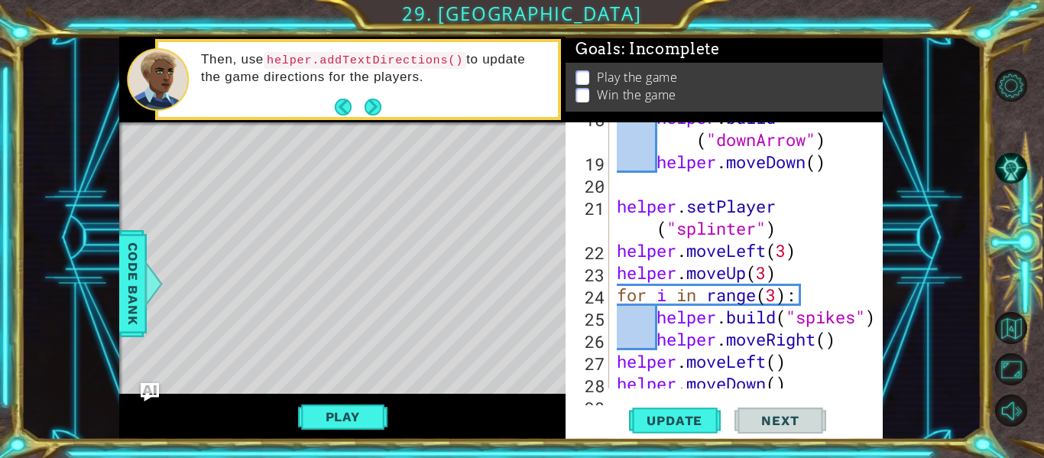
scroll to position [459, 0]
click at [877, 320] on div at bounding box center [872, 394] width 15 height 1463
type textarea "helper.build("spikes")"
